Goal: Task Accomplishment & Management: Use online tool/utility

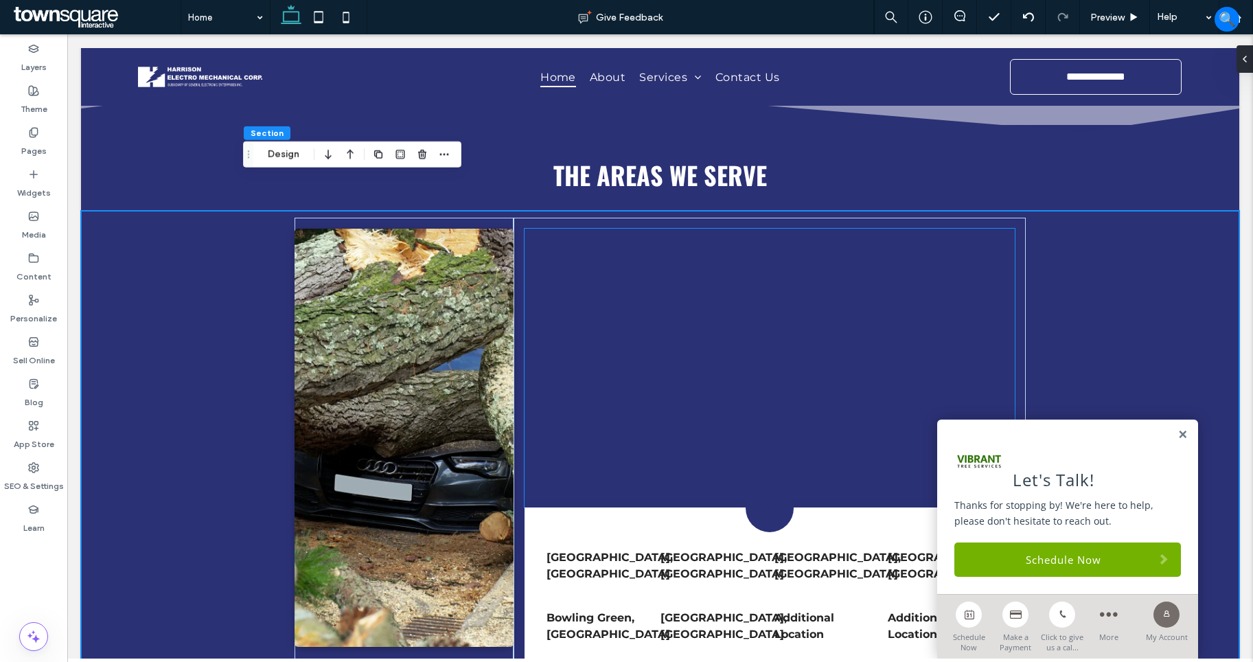
scroll to position [2769, 0]
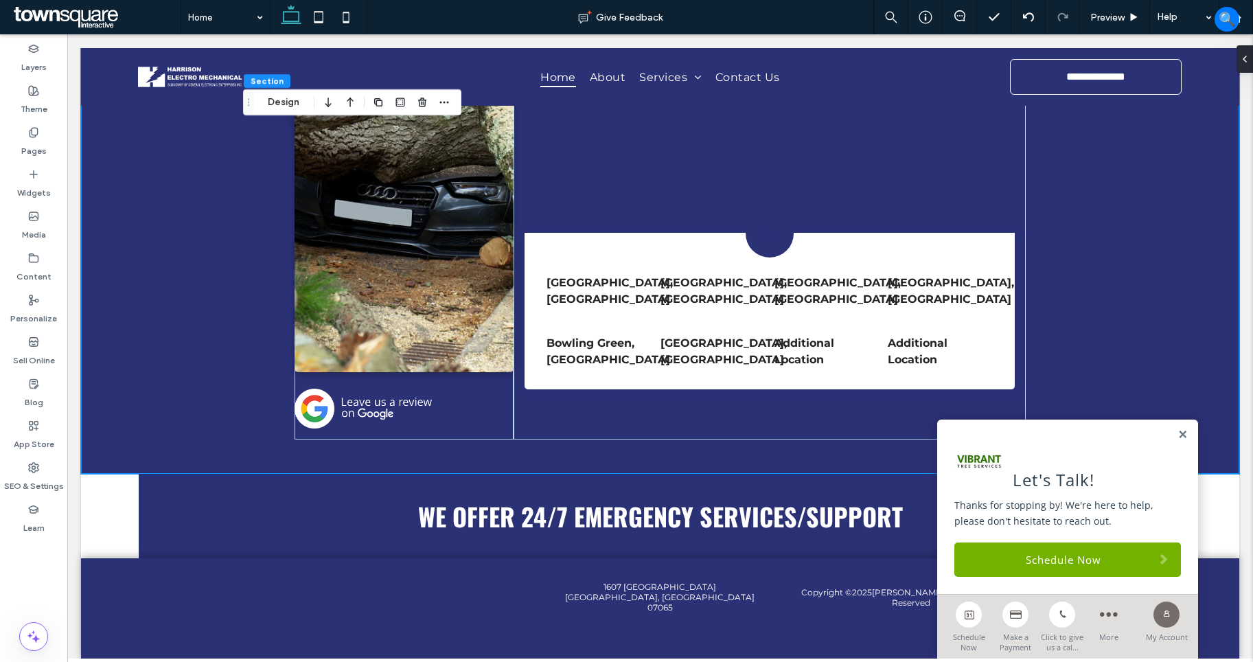
click at [1166, 430] on div "Let's Talk! Thanks for stopping by! We're here to help, please don't hesitate t…" at bounding box center [1067, 506] width 261 height 174
click at [1177, 432] on link at bounding box center [1182, 435] width 10 height 12
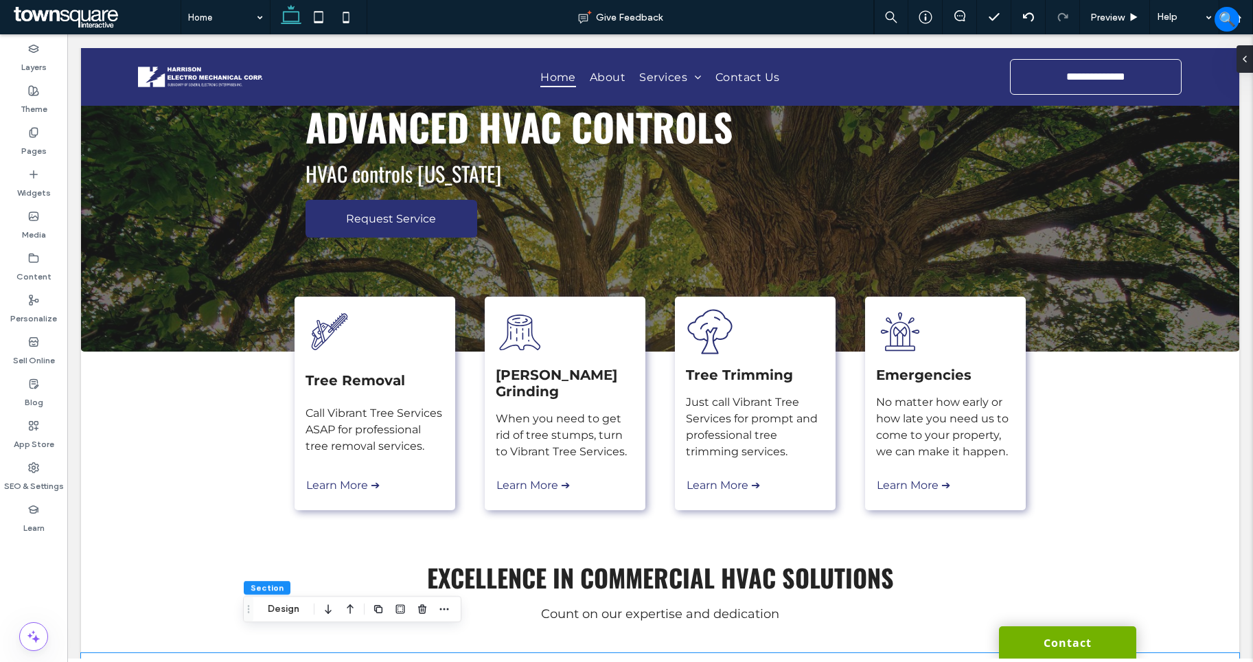
scroll to position [92, 0]
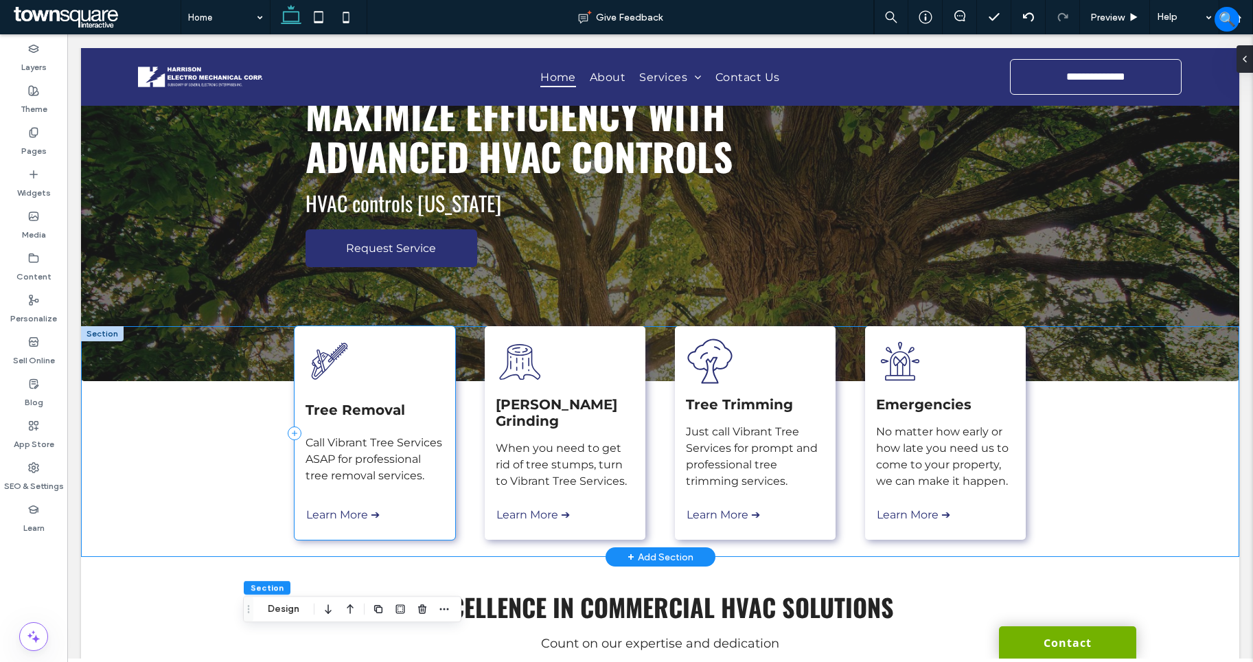
click at [415, 371] on div "Tree Removal Call Vibrant Tree Services ASAP for professional tree removal serv…" at bounding box center [374, 432] width 161 height 213
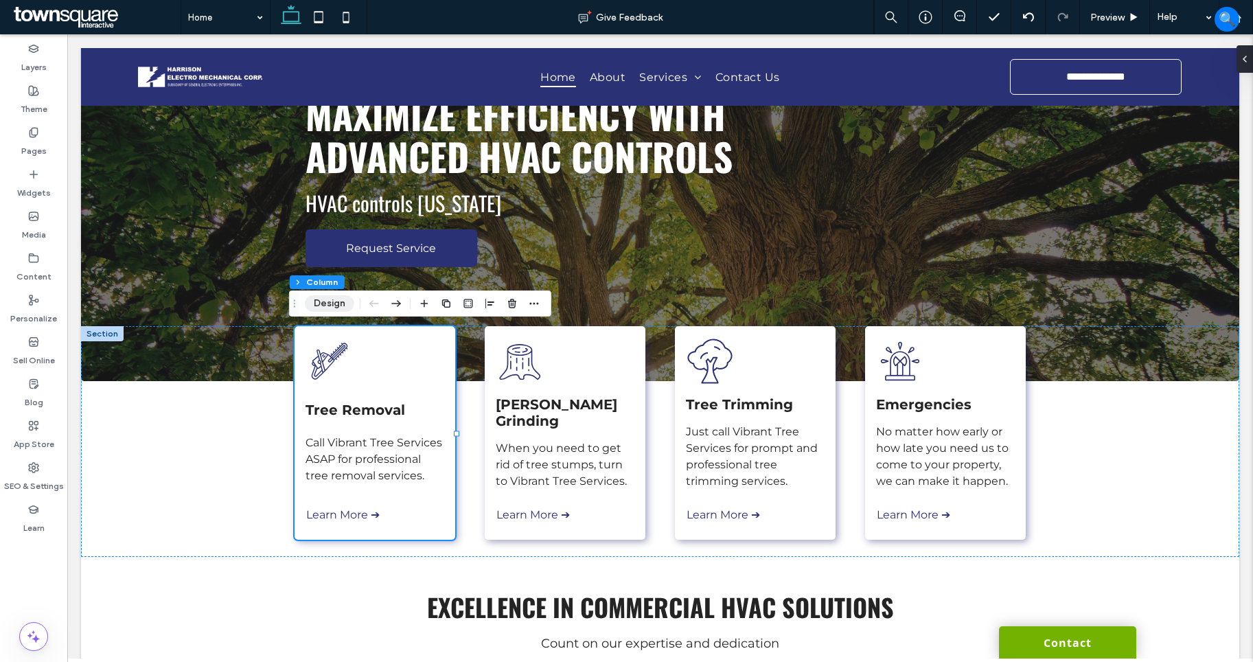
click at [330, 309] on button "Design" at bounding box center [329, 303] width 49 height 16
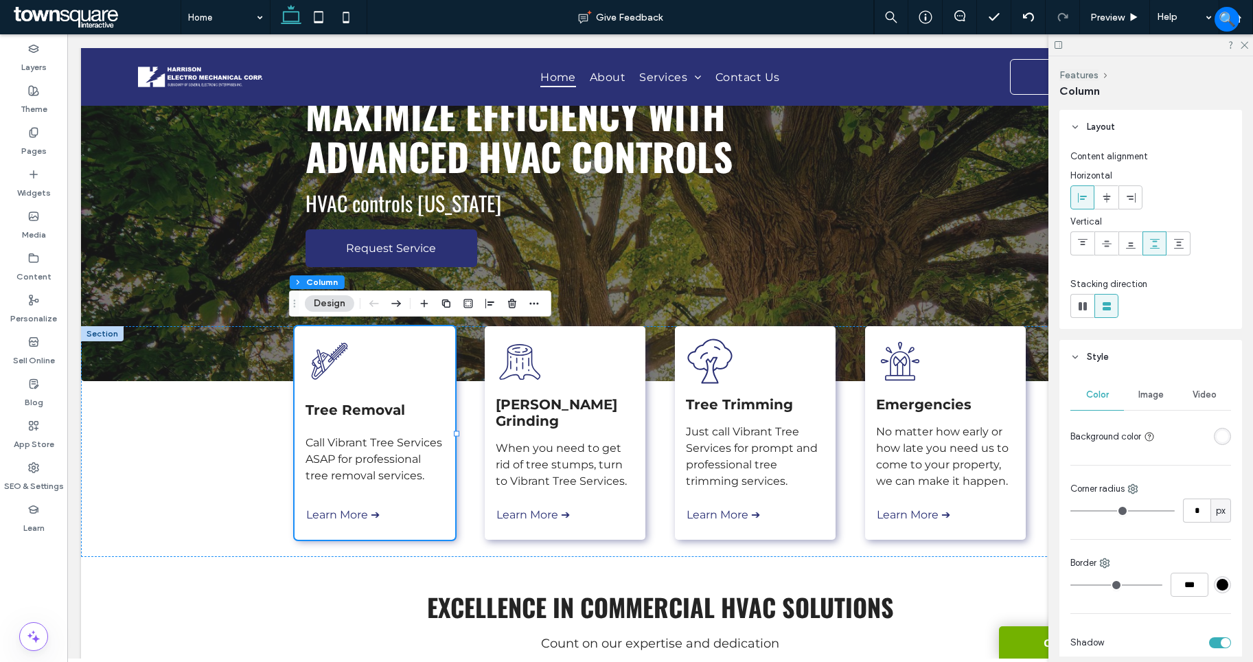
click at [1153, 395] on span "Image" at bounding box center [1150, 394] width 25 height 11
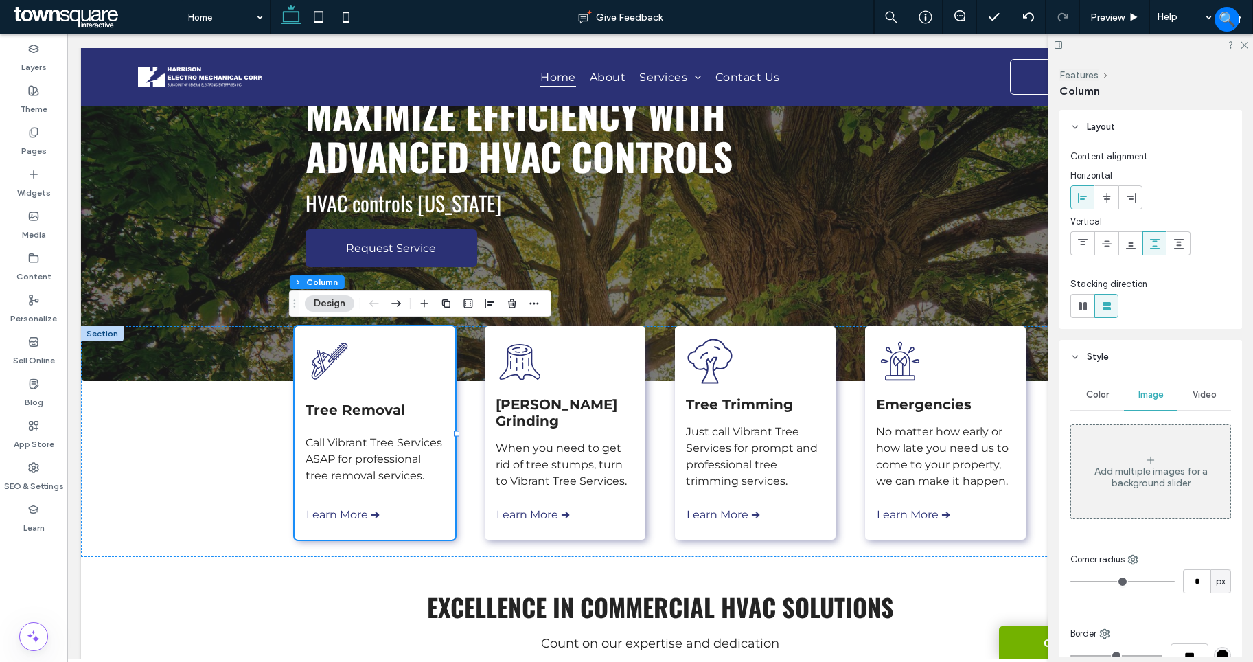
click at [1149, 448] on div "Add multiple images for a background slider" at bounding box center [1150, 471] width 159 height 91
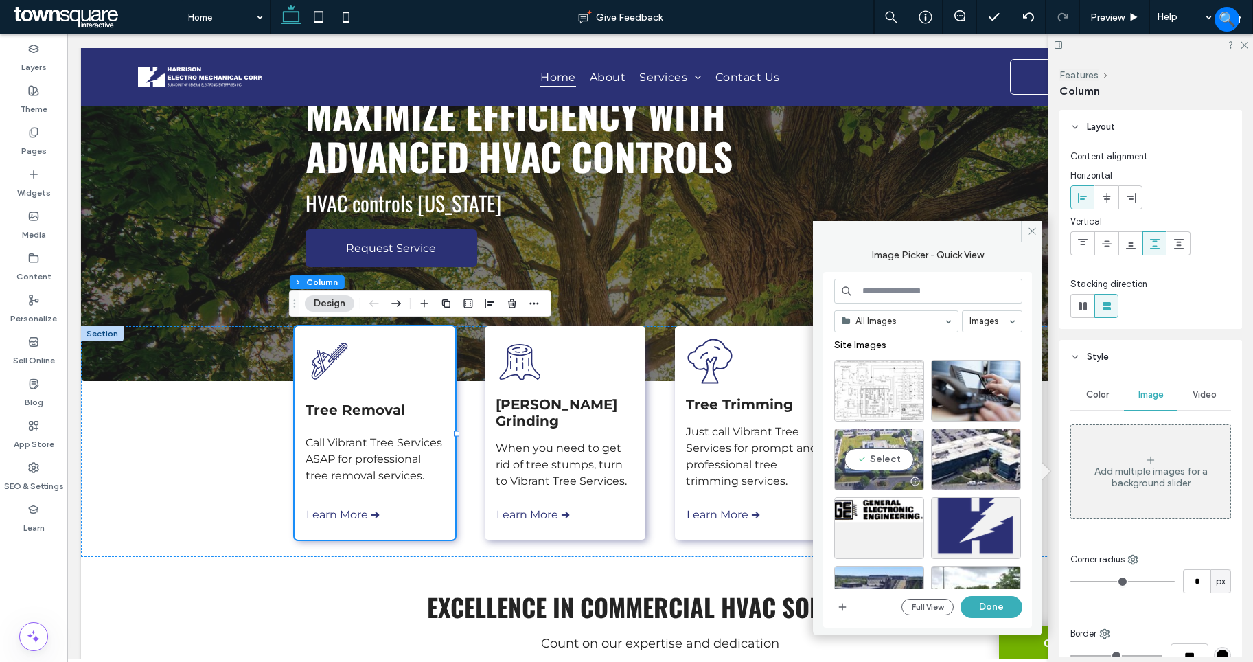
click at [874, 454] on div "Select" at bounding box center [879, 459] width 90 height 62
drag, startPoint x: 997, startPoint y: 607, endPoint x: 929, endPoint y: 573, distance: 76.1
click at [997, 607] on button "Done" at bounding box center [991, 607] width 62 height 22
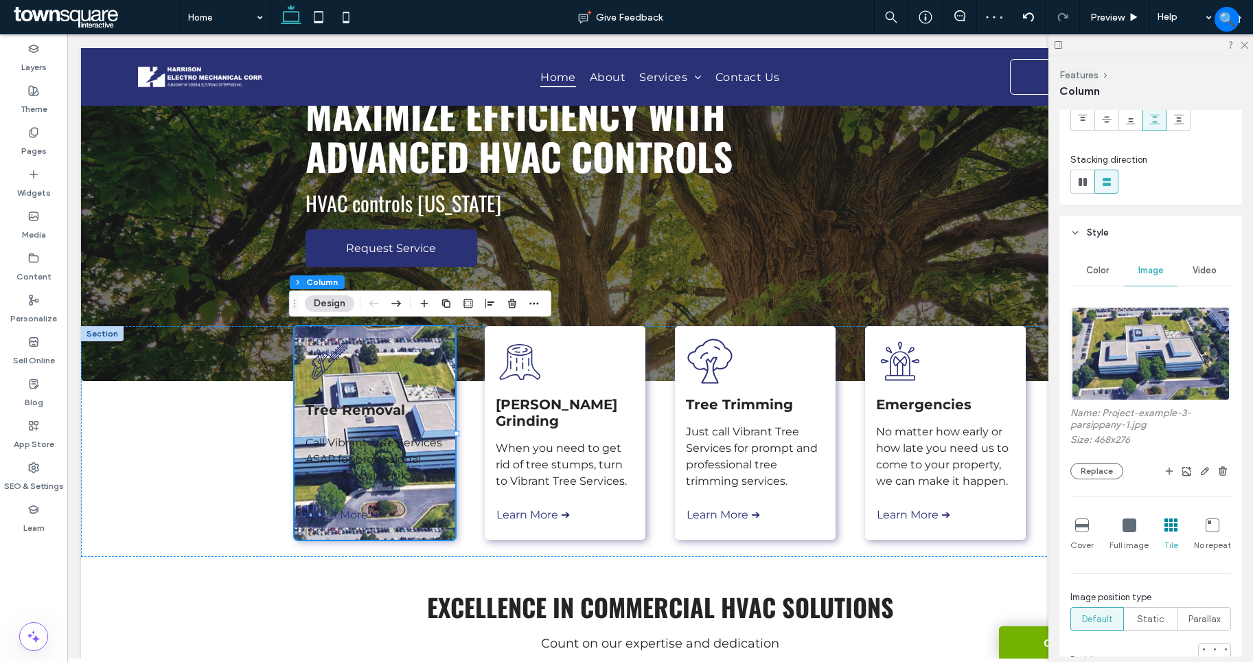
scroll to position [137, 0]
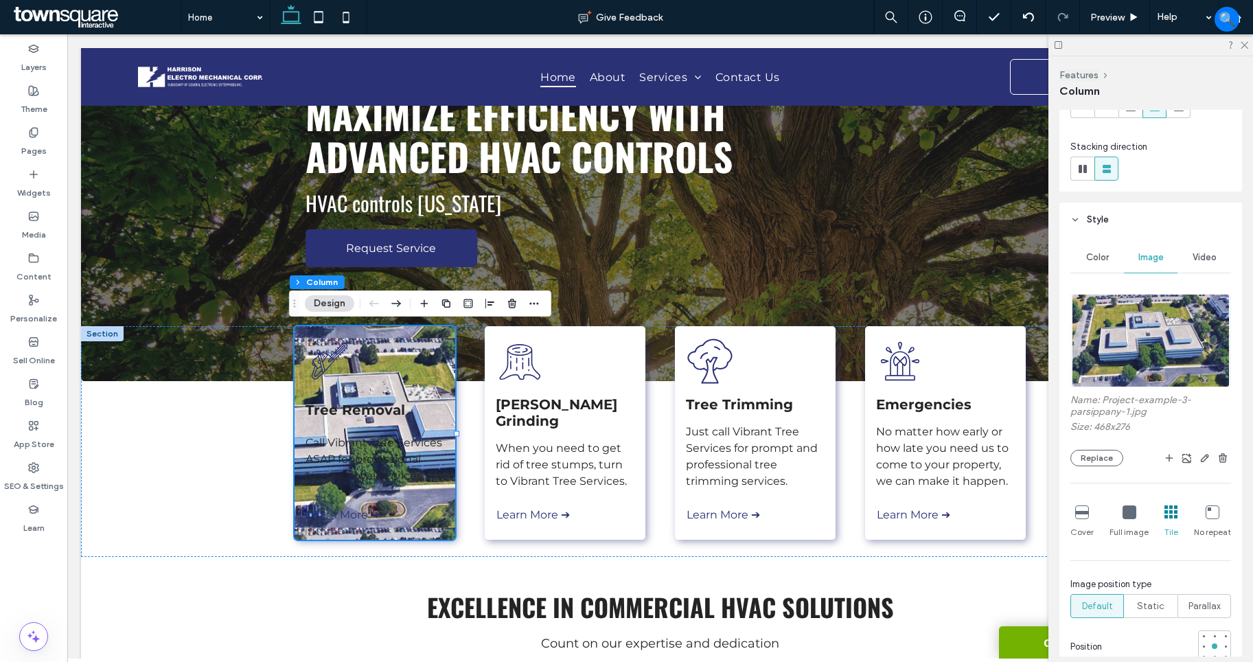
click at [1078, 512] on icon at bounding box center [1082, 512] width 14 height 14
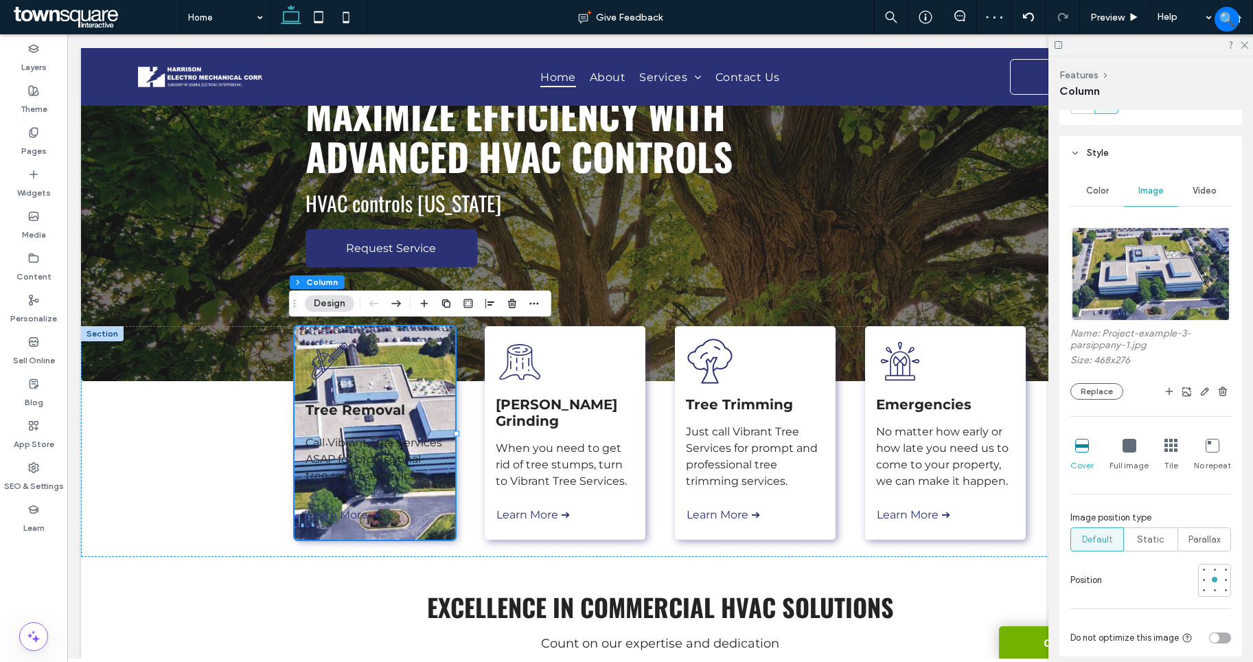
scroll to position [206, 0]
click at [1189, 534] on span "Parallax" at bounding box center [1204, 538] width 32 height 14
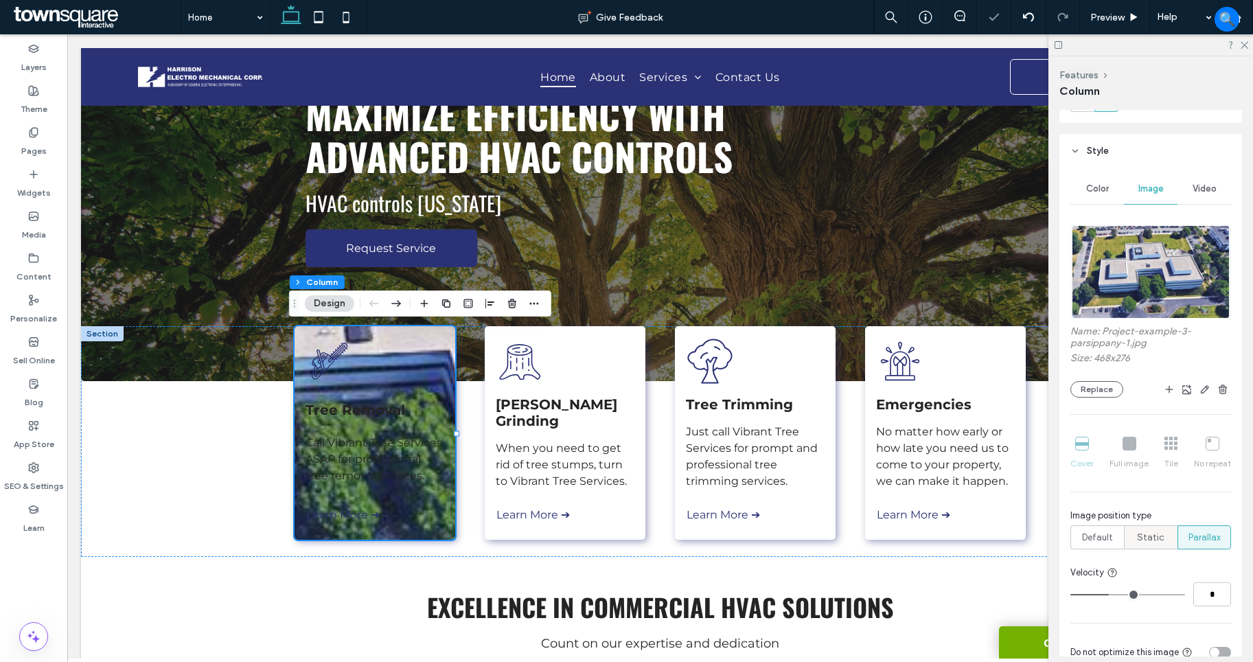
click at [1147, 535] on span "Static" at bounding box center [1150, 538] width 27 height 14
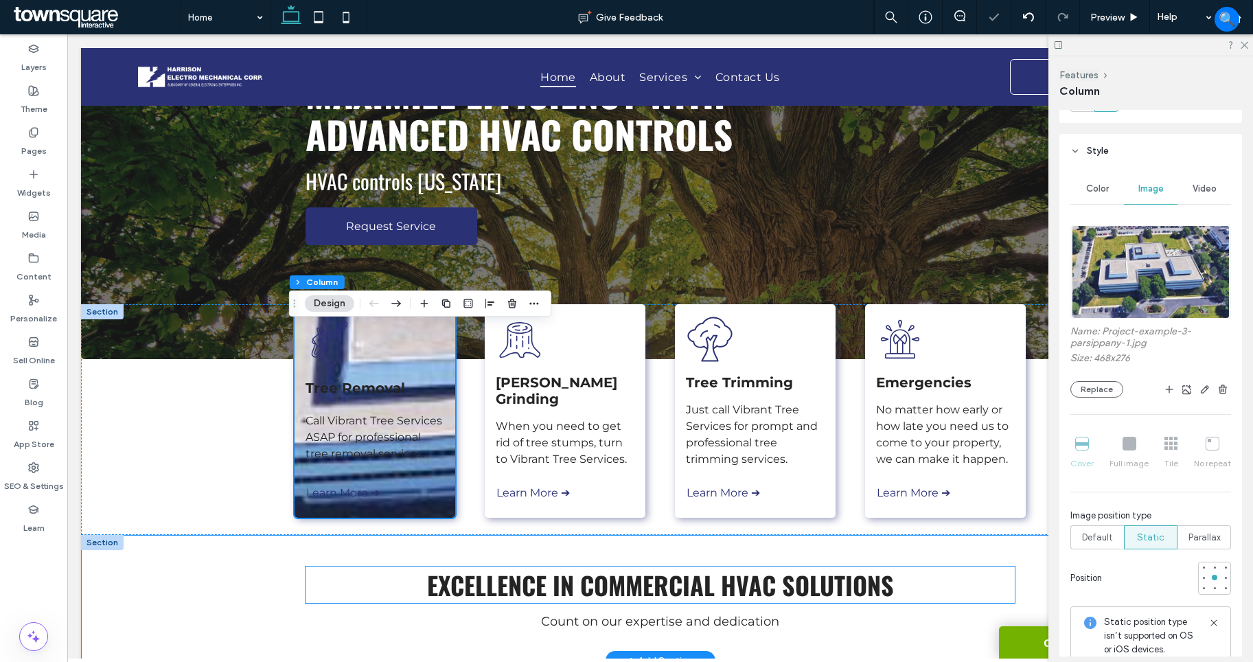
scroll to position [92, 0]
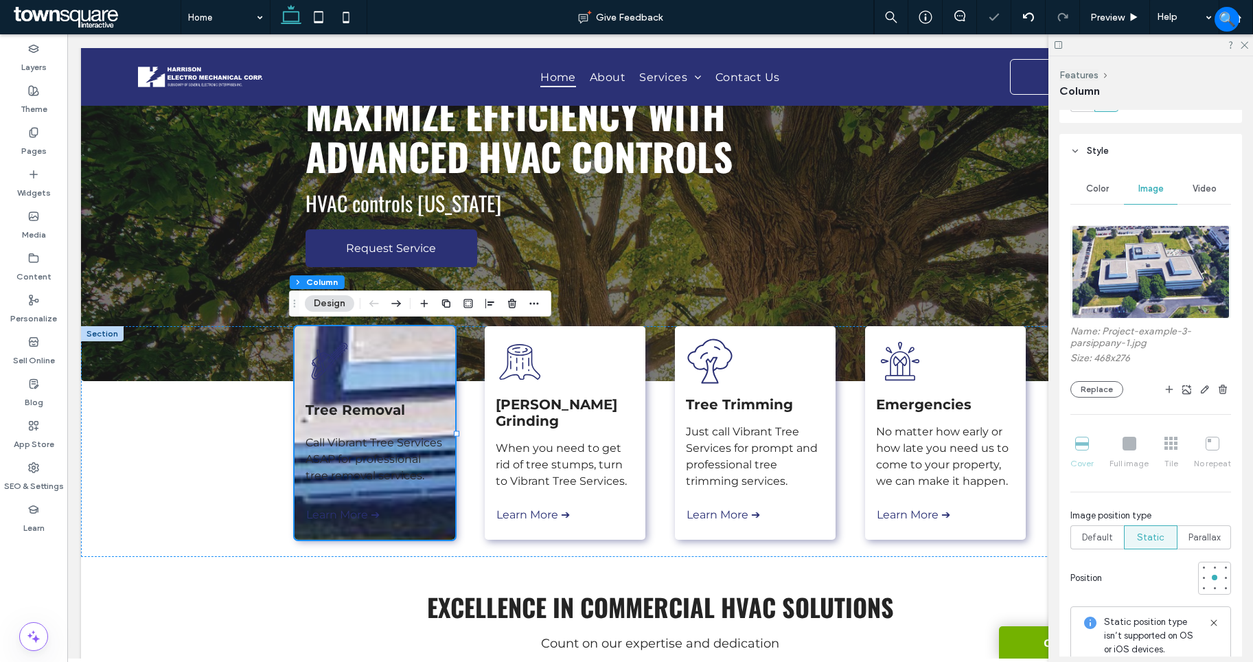
click at [1062, 526] on div "Color Image Video Name: Project-example-3-parsippany-1.jpg Size: 468x276 Replac…" at bounding box center [1150, 643] width 183 height 951
click at [1090, 533] on span "Default" at bounding box center [1097, 538] width 31 height 14
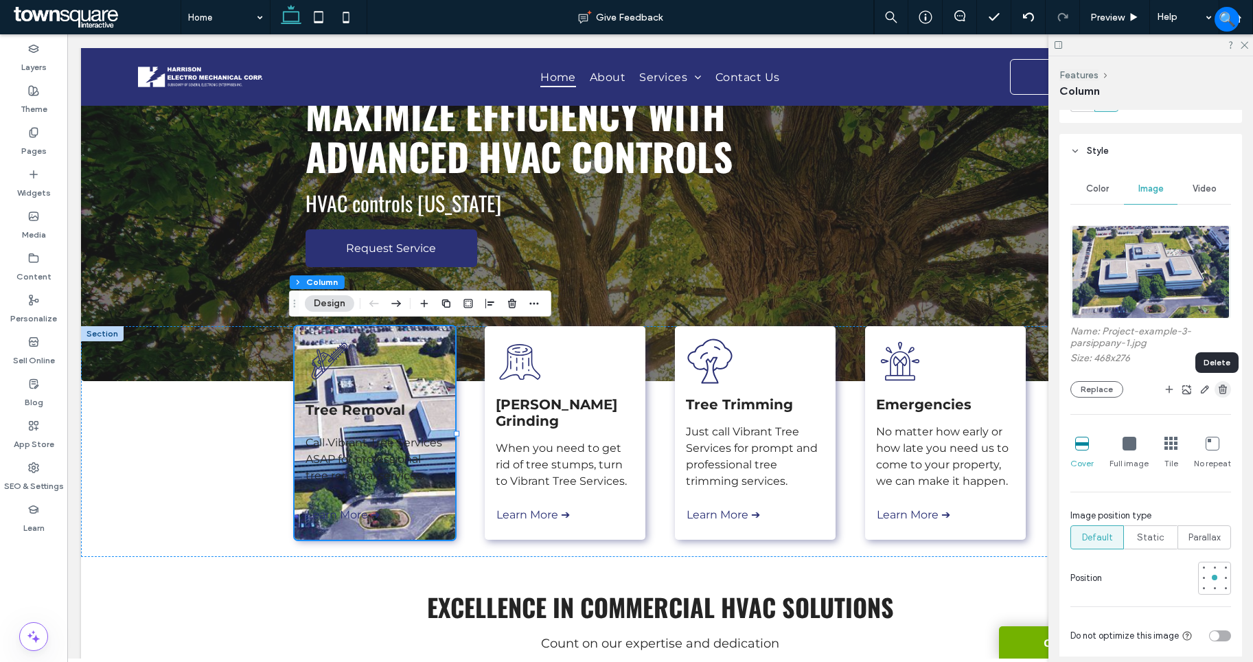
click at [1218, 388] on use "button" at bounding box center [1222, 388] width 8 height 9
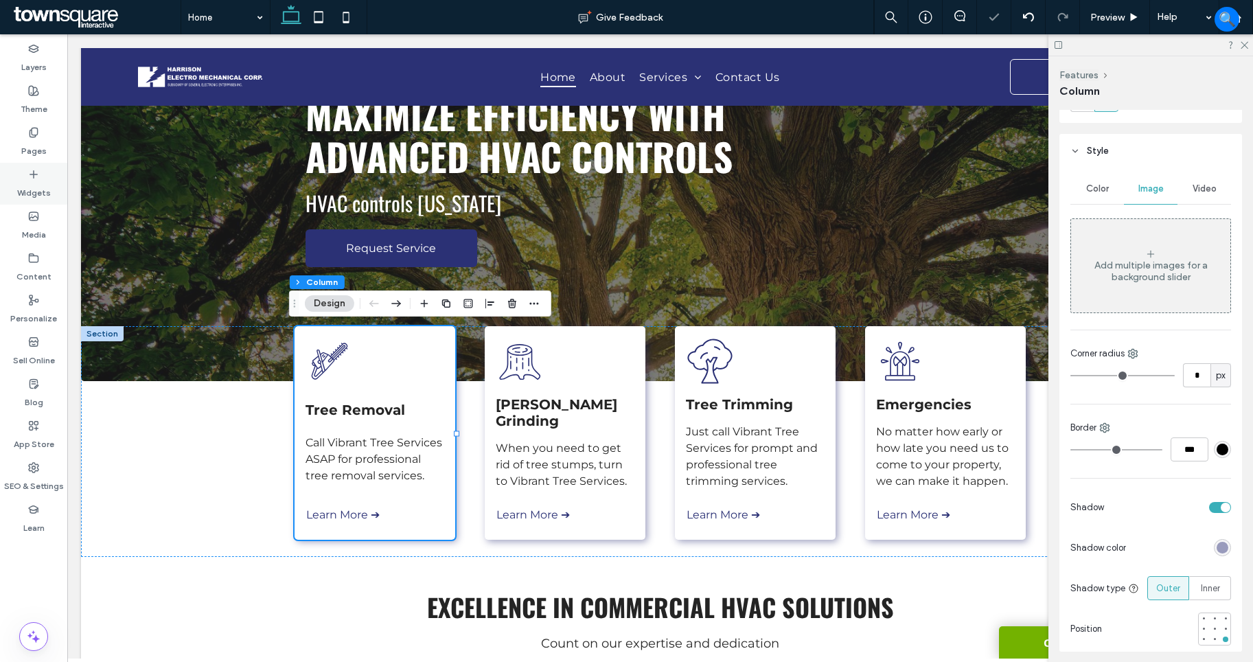
click at [38, 200] on div "Widgets" at bounding box center [33, 184] width 67 height 42
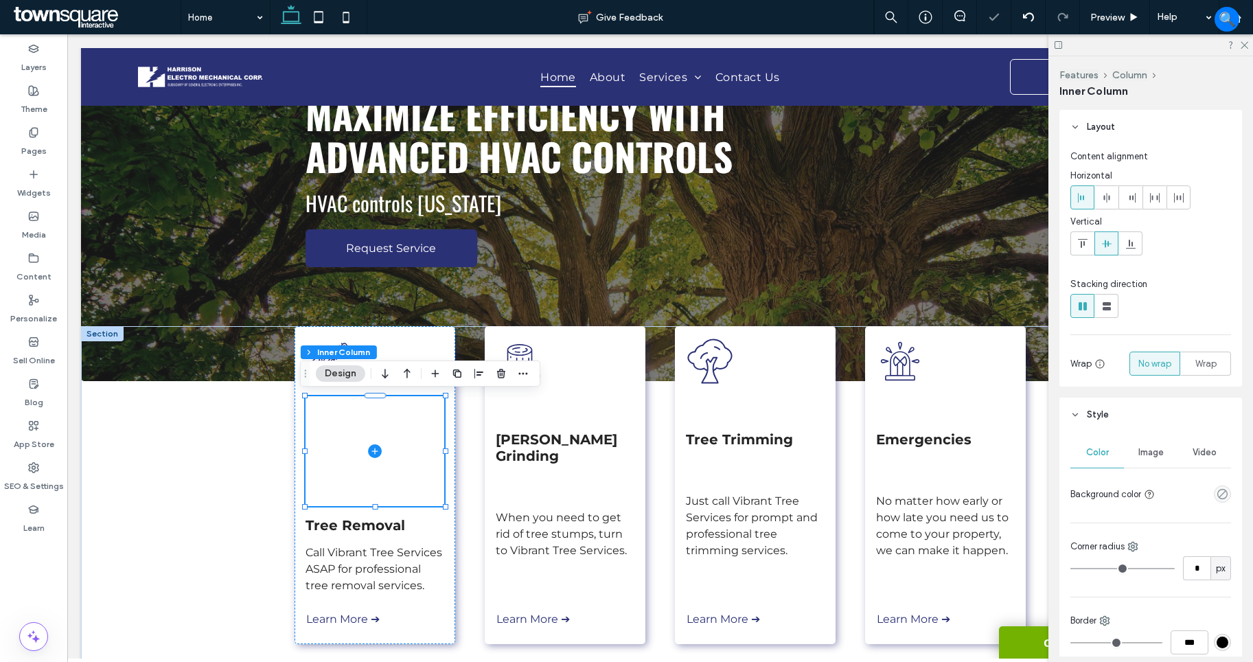
click at [1126, 461] on div "Image" at bounding box center [1151, 452] width 54 height 30
click at [402, 371] on icon "button" at bounding box center [407, 373] width 16 height 25
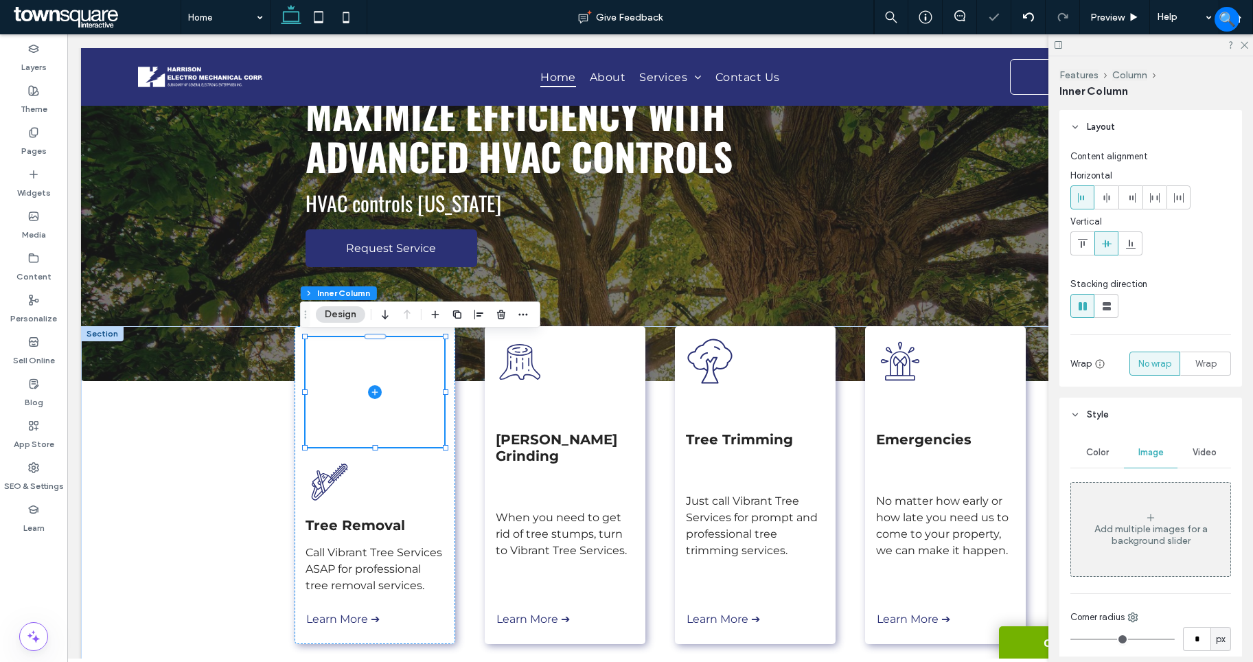
drag, startPoint x: 1178, startPoint y: 532, endPoint x: 1130, endPoint y: 526, distance: 48.4
click at [1178, 533] on div "Add multiple images for a background slider" at bounding box center [1150, 534] width 159 height 23
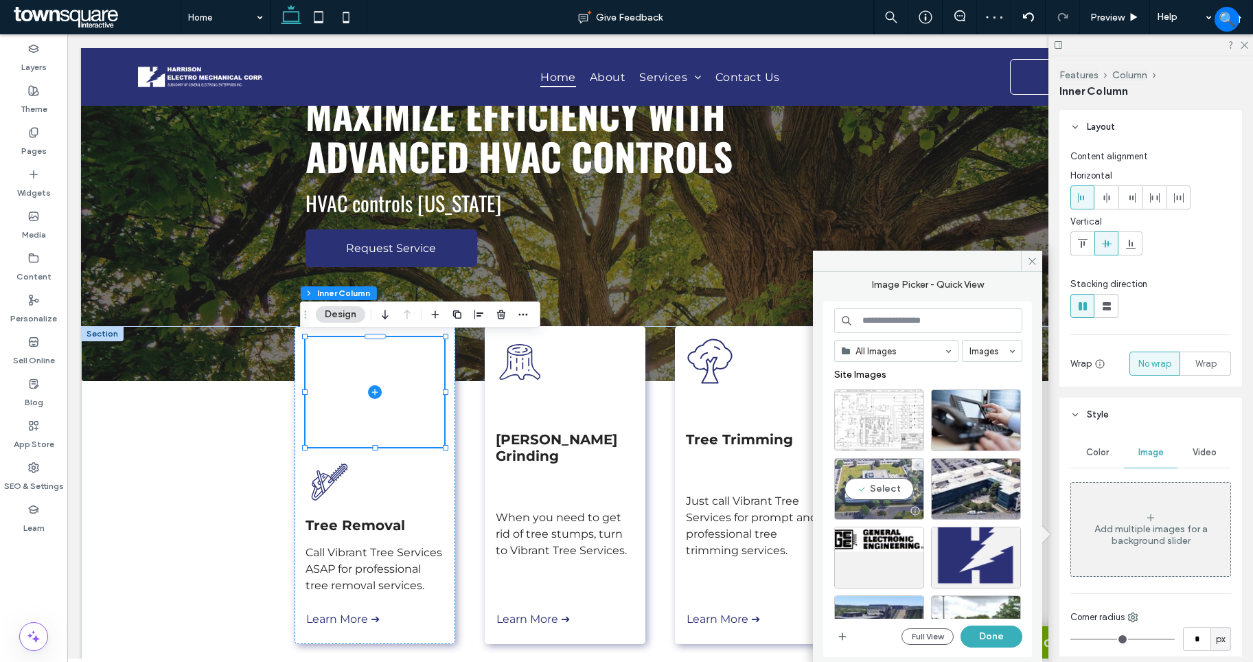
click at [907, 484] on div "Select" at bounding box center [879, 489] width 90 height 62
click at [979, 636] on button "Done" at bounding box center [991, 636] width 62 height 22
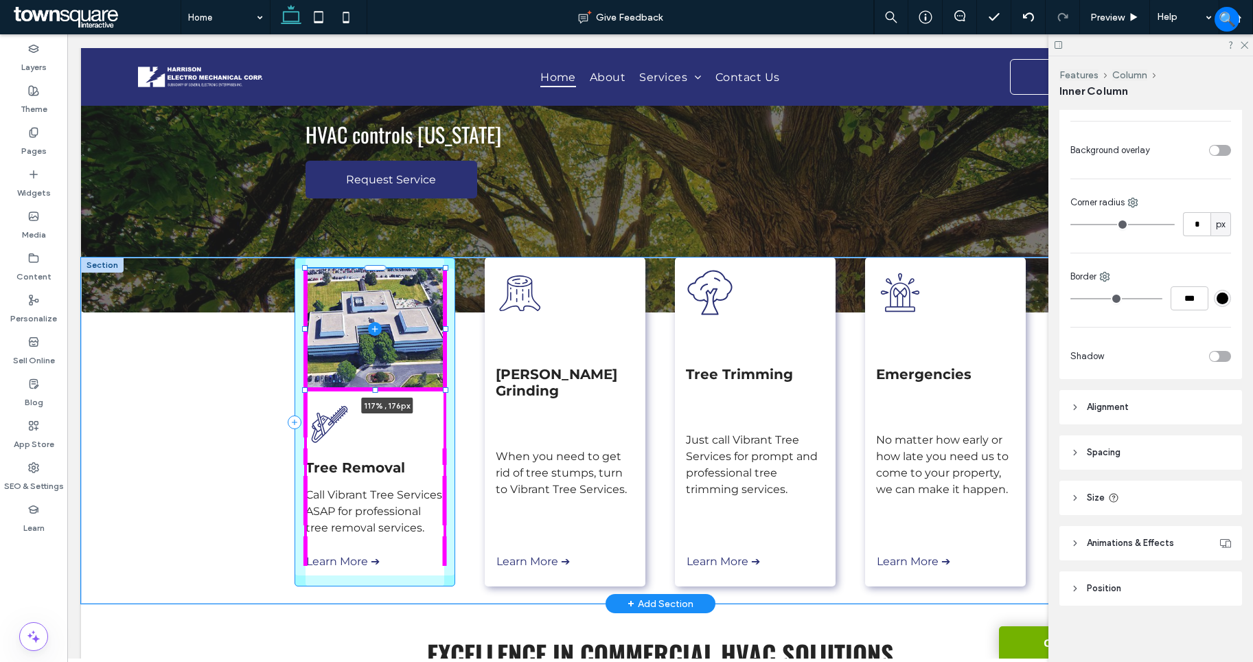
scroll to position [811, 0]
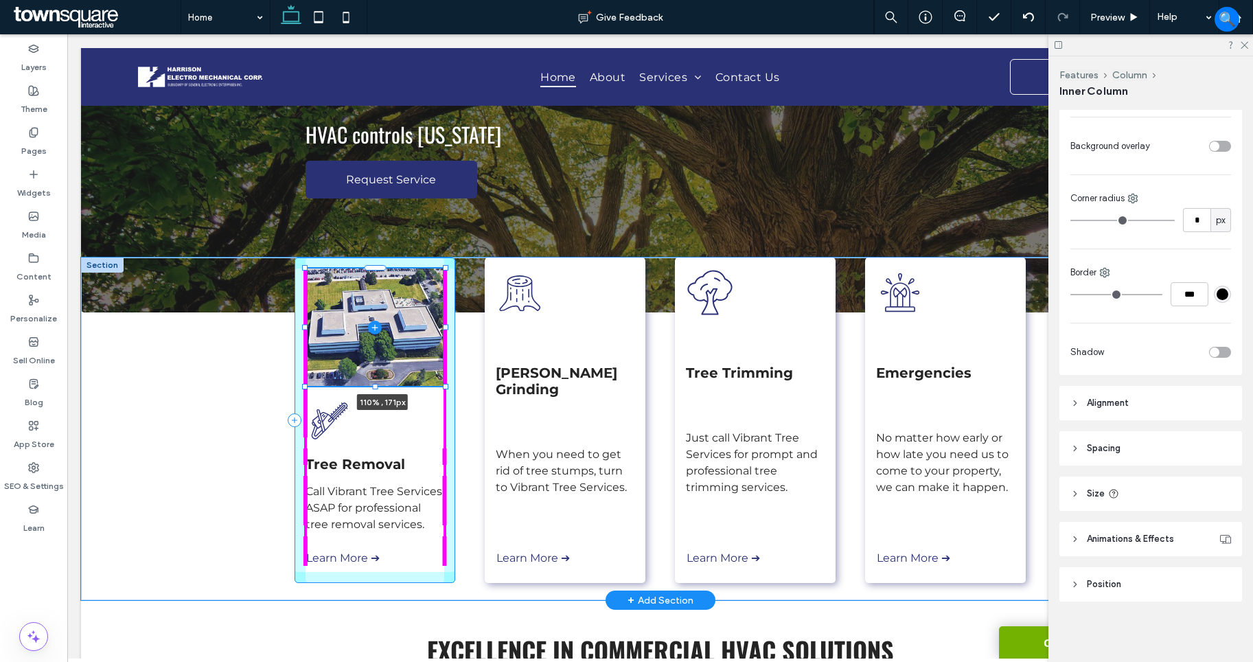
drag, startPoint x: 441, startPoint y: 379, endPoint x: 454, endPoint y: 386, distance: 15.7
click at [454, 386] on div "110% , 171px Tree Removal Call Vibrant Tree Services ASAP for professional tree…" at bounding box center [660, 428] width 824 height 342
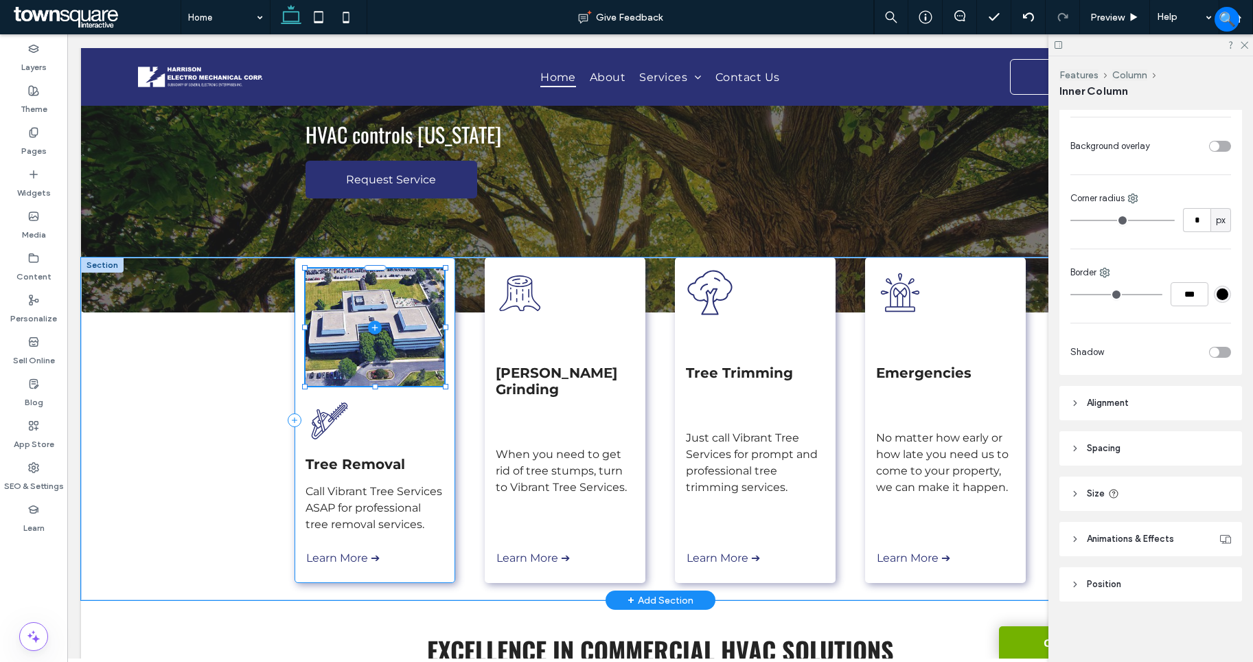
type input "***"
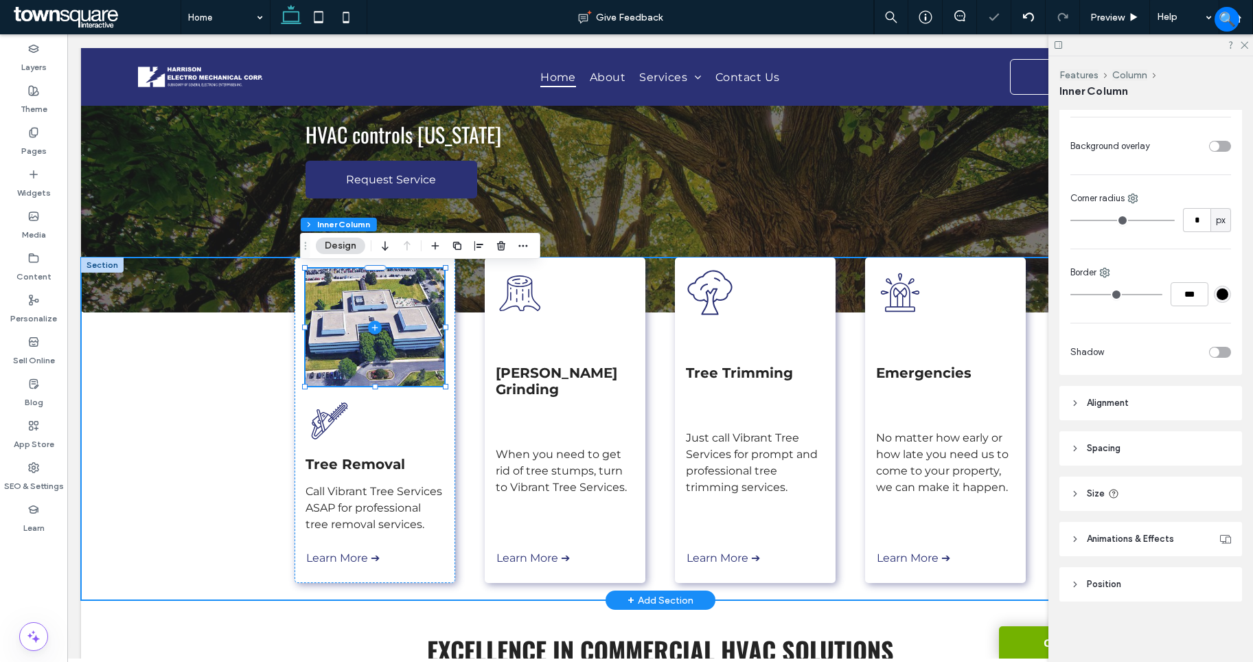
click at [183, 383] on div "110% , 171px Tree Removal Call Vibrant Tree Services ASAP for professional tree…" at bounding box center [660, 428] width 1158 height 342
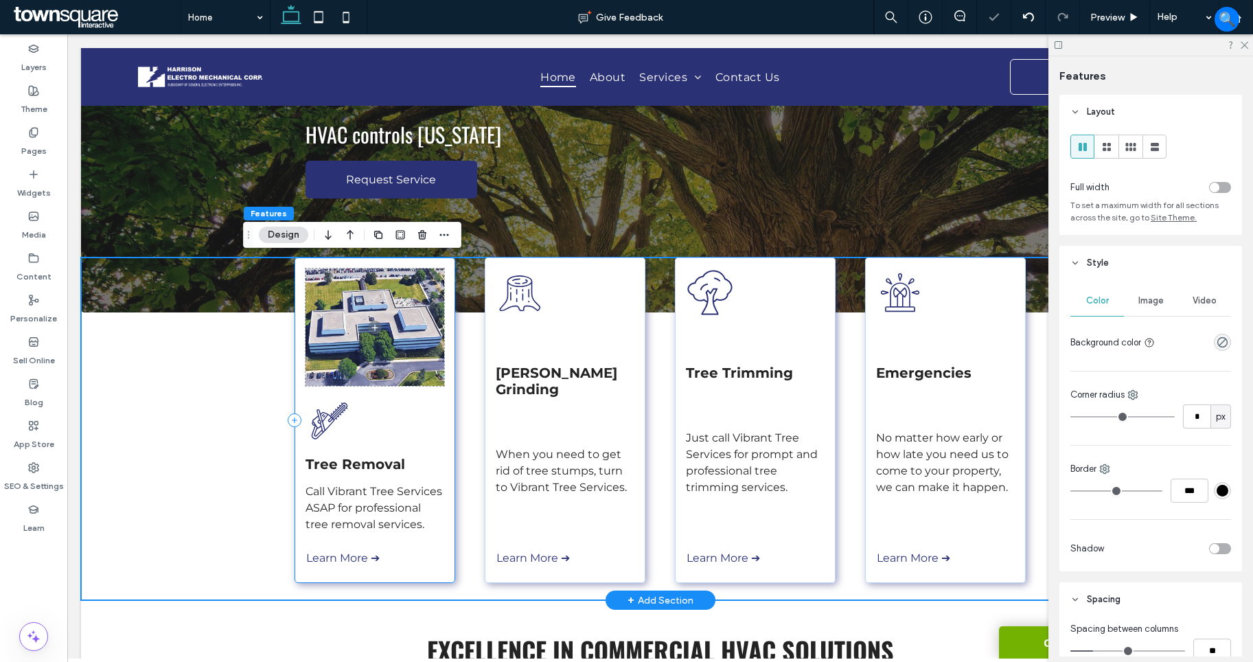
click at [429, 405] on div "Tree Removal Call Vibrant Tree Services ASAP for professional tree removal serv…" at bounding box center [374, 419] width 161 height 325
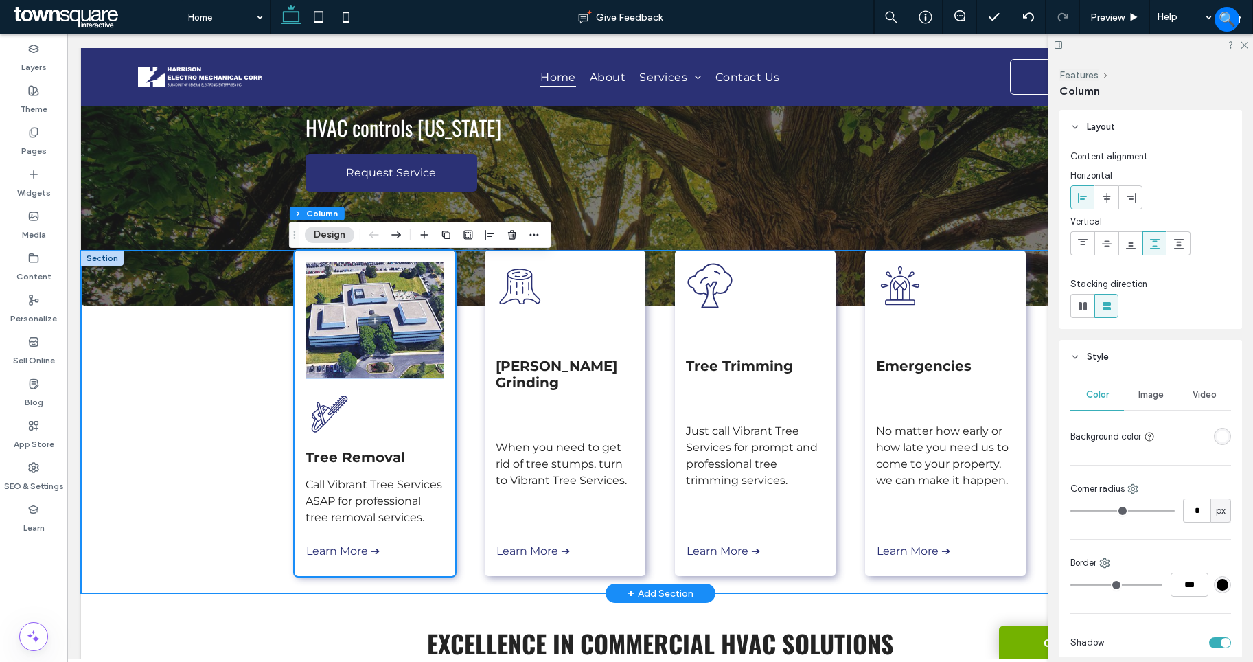
scroll to position [161, 0]
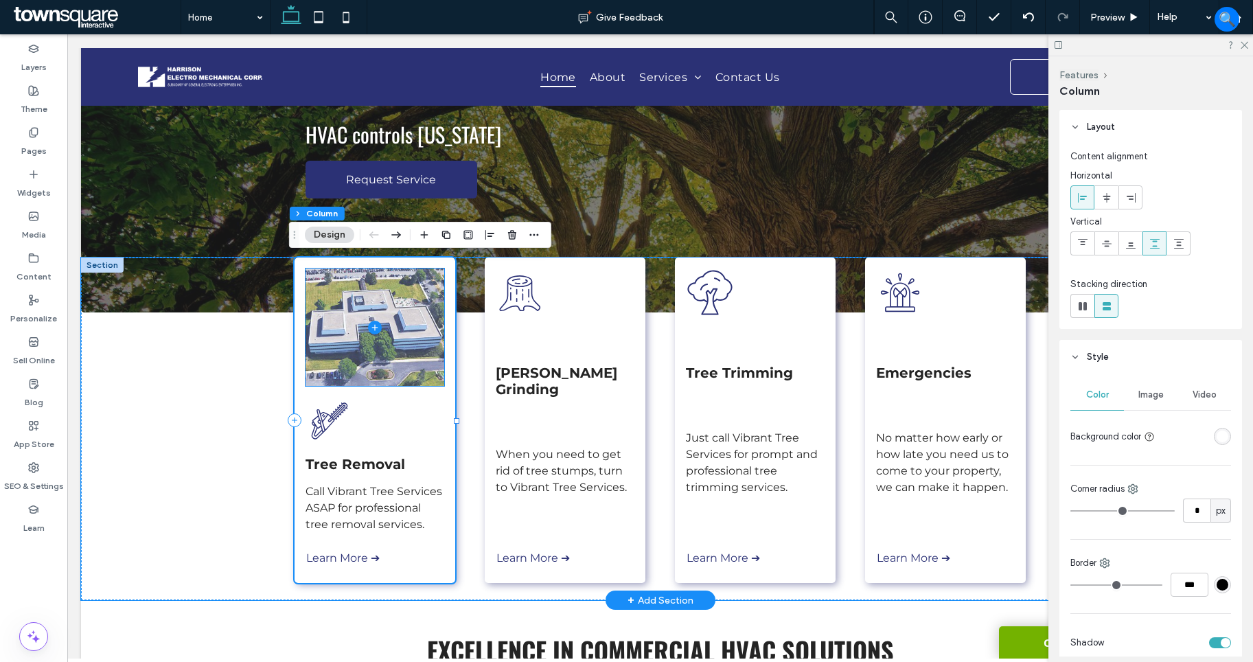
click at [407, 358] on span at bounding box center [374, 326] width 139 height 117
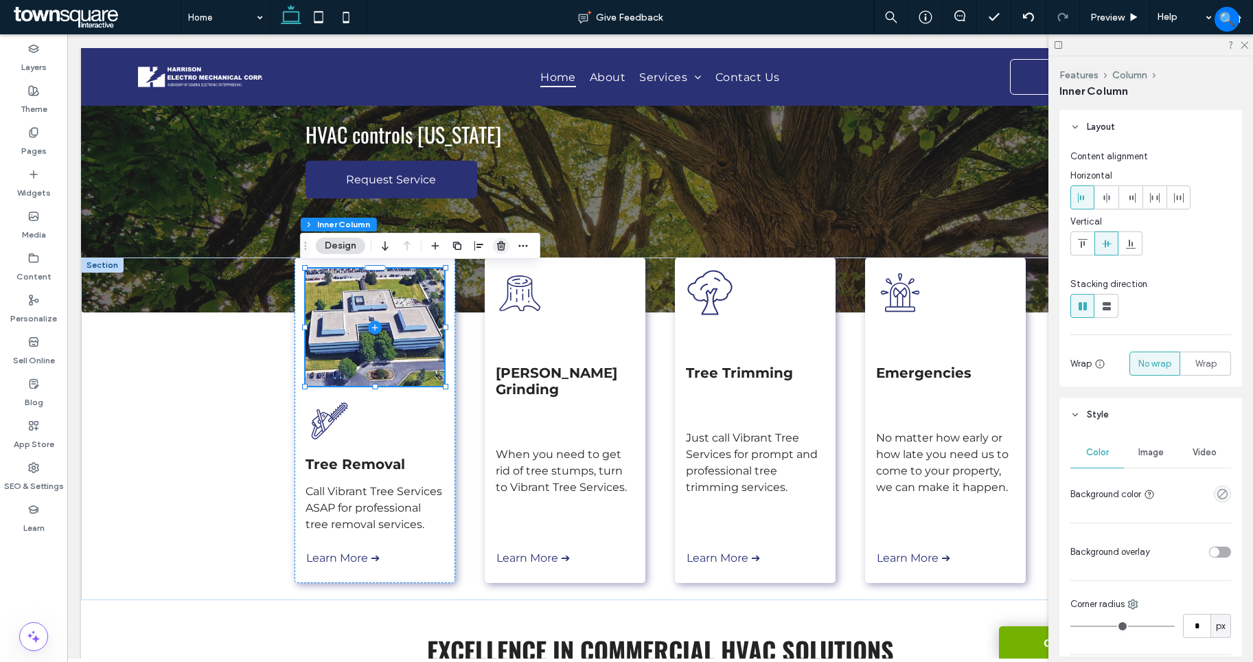
click at [505, 251] on icon "button" at bounding box center [501, 245] width 11 height 11
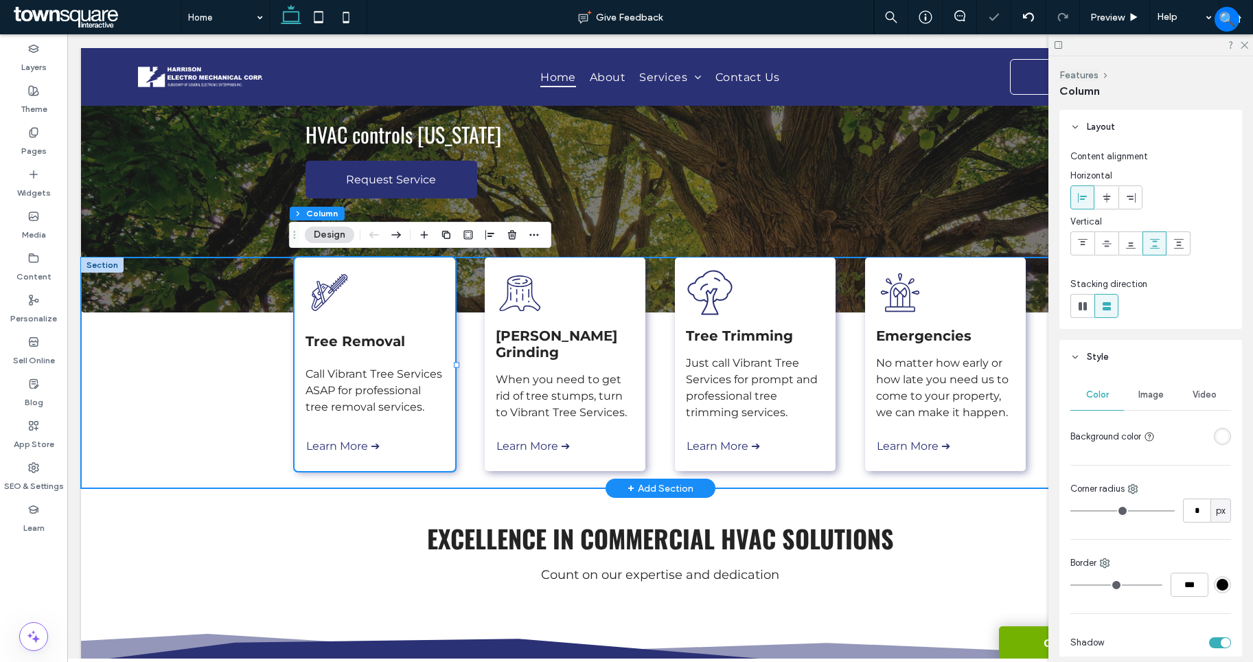
click at [193, 395] on div "Tree Removal Call Vibrant Tree Services ASAP for professional tree removal serv…" at bounding box center [660, 372] width 1158 height 231
